Goal: Information Seeking & Learning: Check status

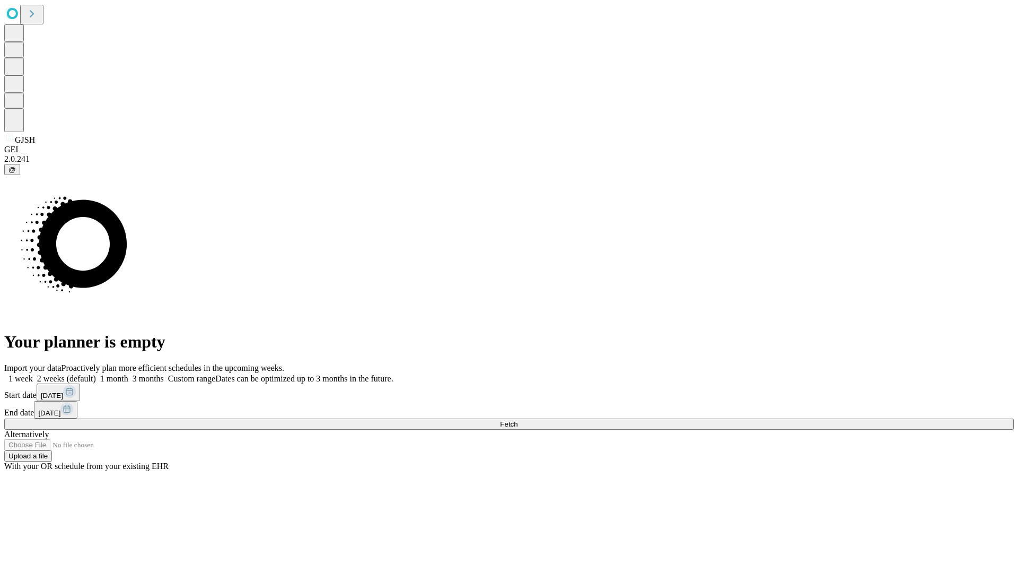
click at [518, 420] on span "Fetch" at bounding box center [509, 424] width 18 height 8
